Goal: Task Accomplishment & Management: Use online tool/utility

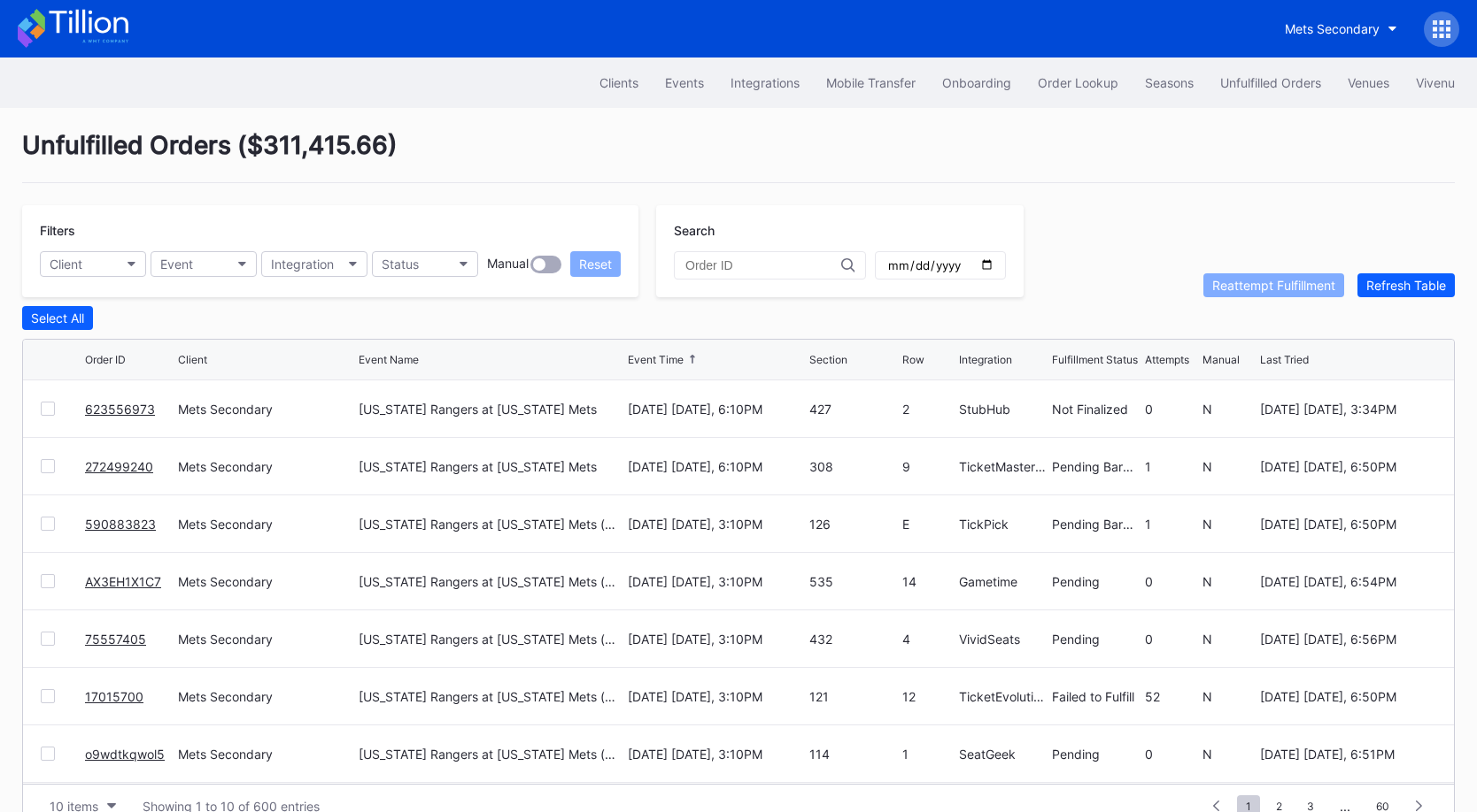
click at [1091, 91] on button "Order Lookup" at bounding box center [1077, 82] width 107 height 33
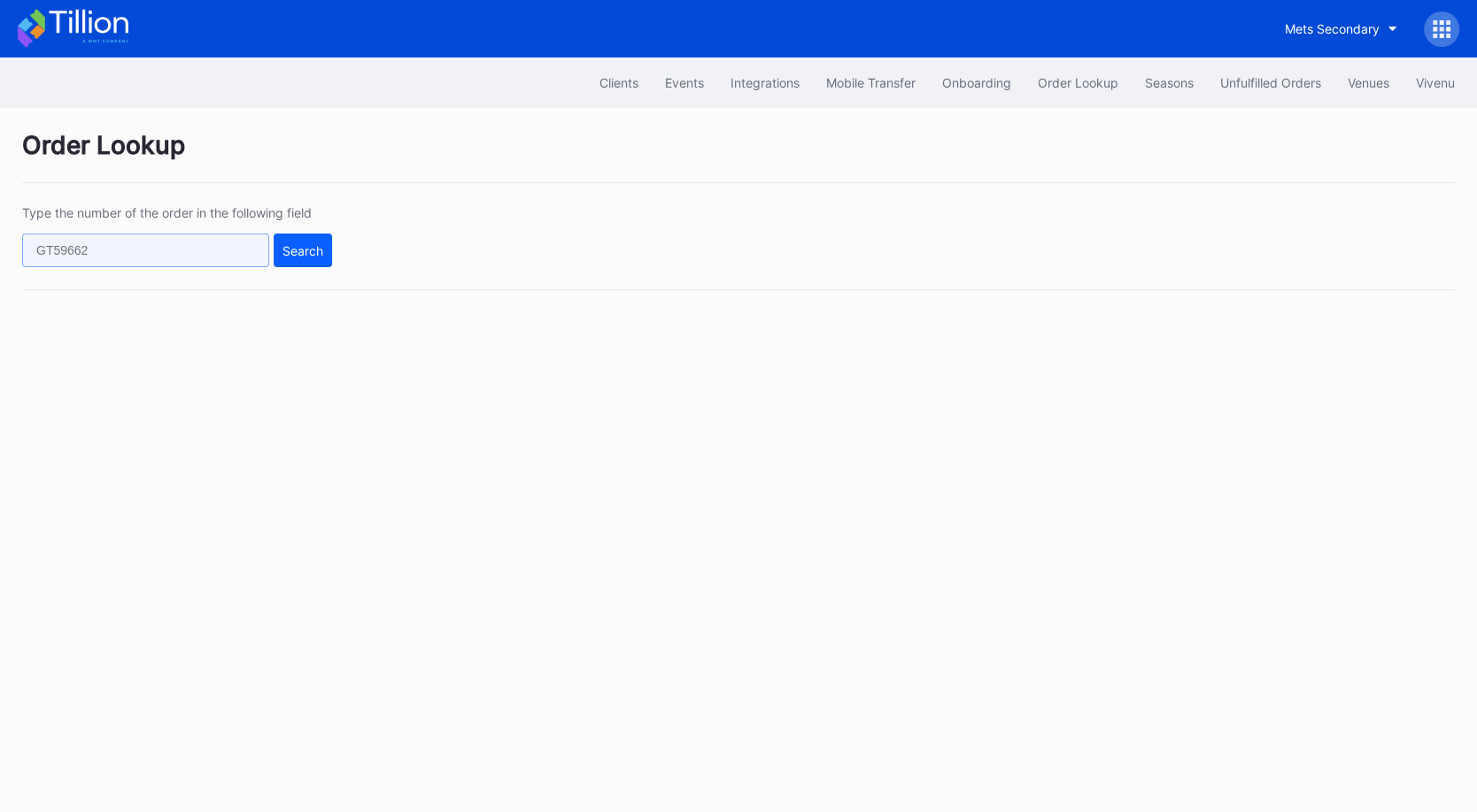
click at [143, 249] on input "text" at bounding box center [146, 250] width 247 height 33
paste input "zac_billie@yahoo.com"
click at [188, 261] on input "zac_billie@yahoo.com" at bounding box center [146, 250] width 247 height 33
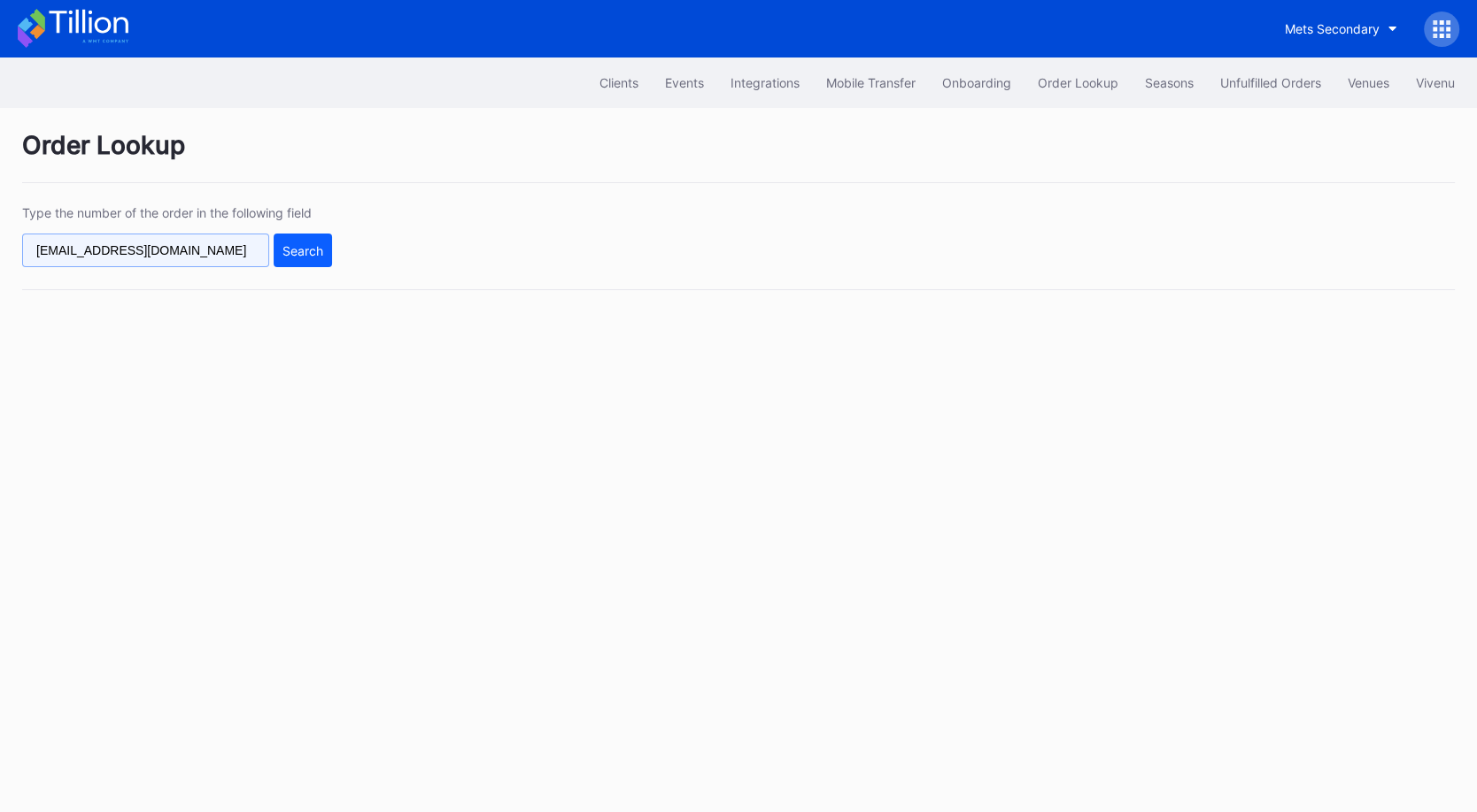
paste input "I6K7ARBRCR"
type input "I6K7ARBRCR"
click at [304, 247] on div "Search" at bounding box center [303, 251] width 41 height 15
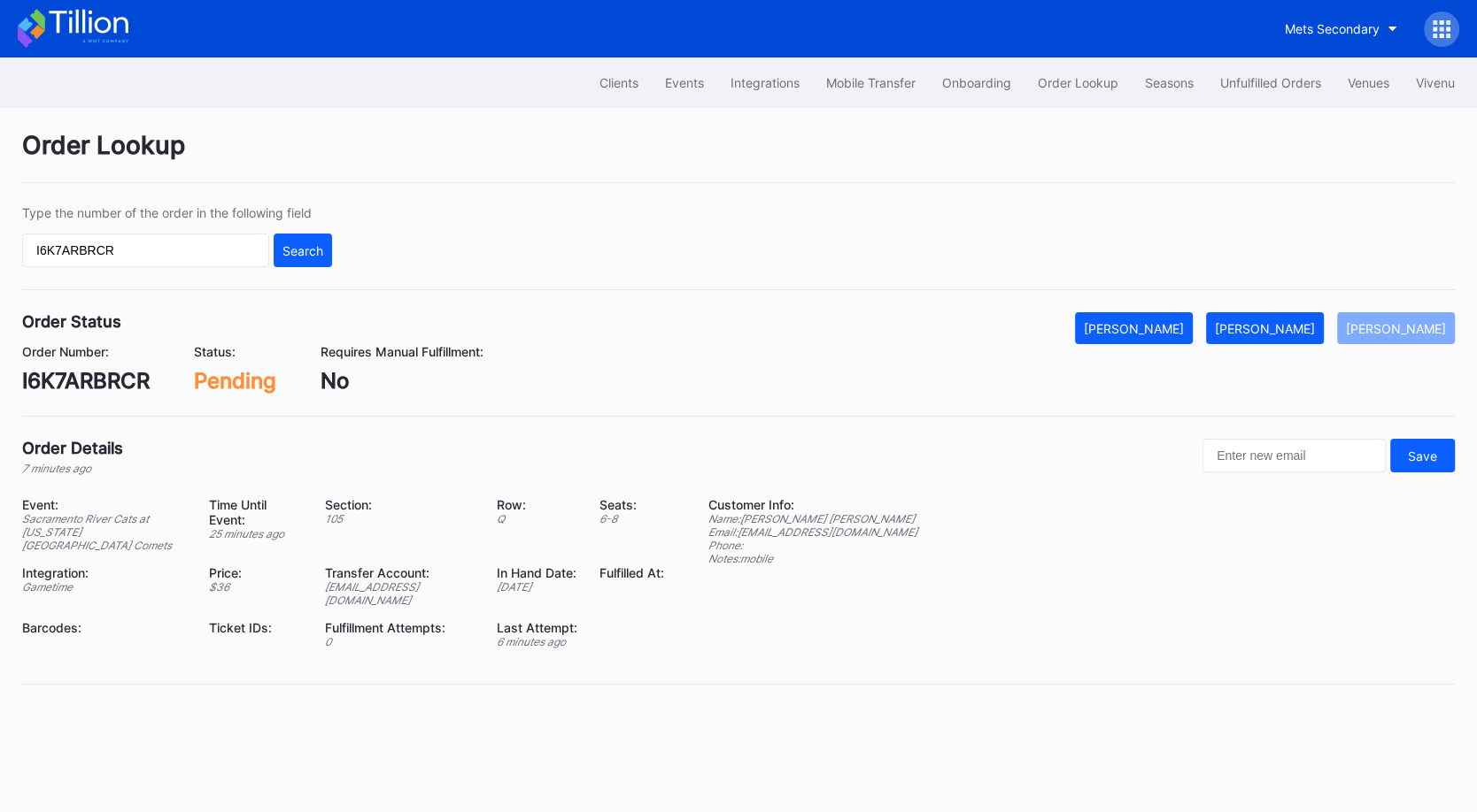
click at [1307, 306] on div "Order Lookup Type the number of the order in the following field I6K7ARBRCR Sea…" at bounding box center [738, 418] width 1477 height 622
click at [1307, 326] on div "Mark Fulfilled" at bounding box center [1265, 329] width 100 height 15
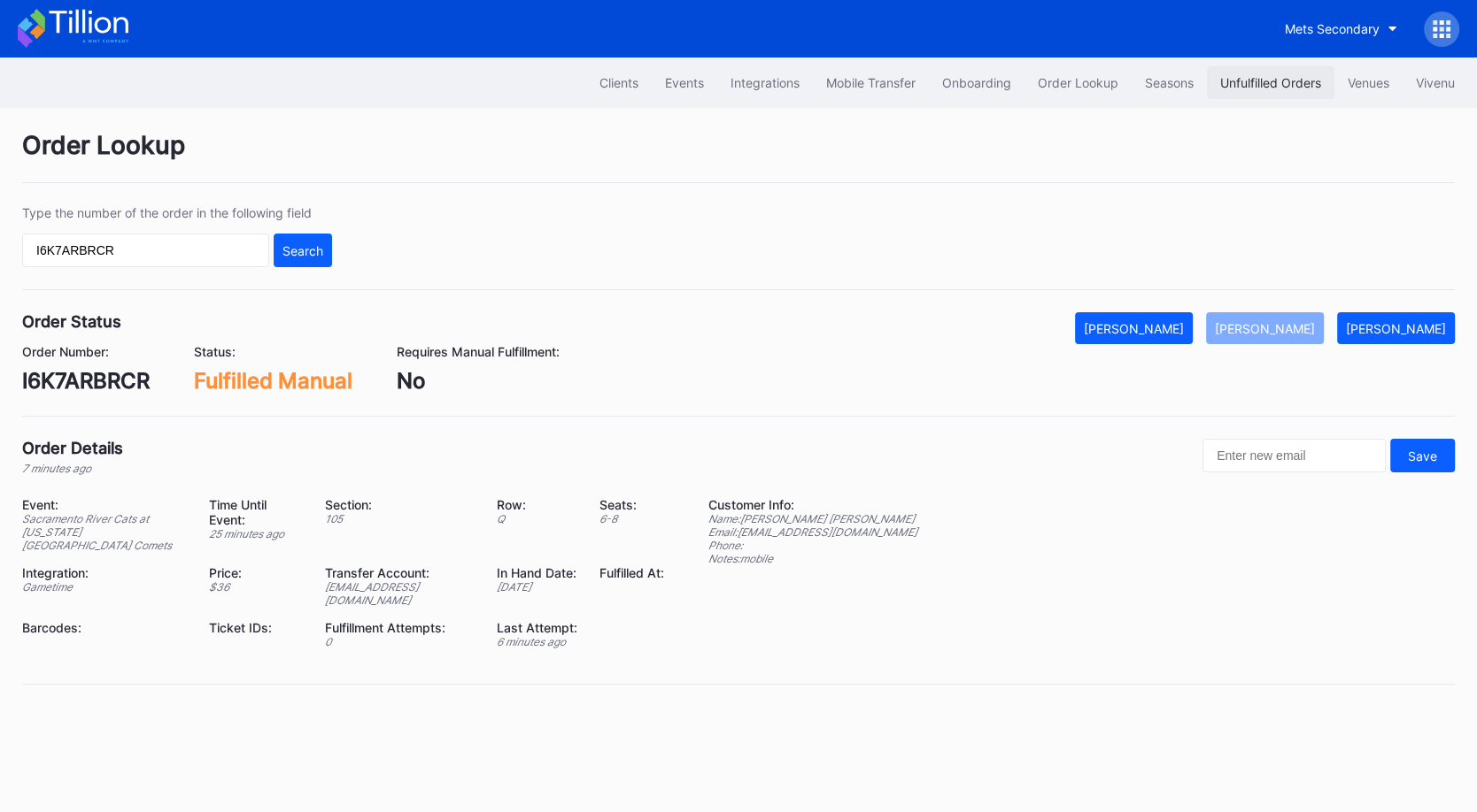
click at [1246, 72] on button "Unfulfilled Orders" at bounding box center [1270, 82] width 127 height 33
